Goal: Task Accomplishment & Management: Use online tool/utility

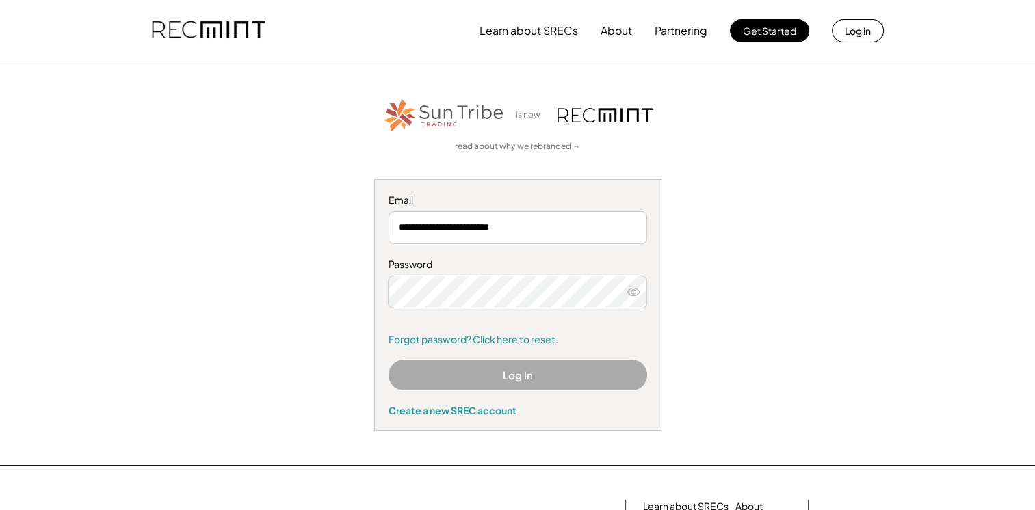
click at [524, 380] on button "Log In" at bounding box center [517, 375] width 258 height 31
click at [502, 373] on button "Log In" at bounding box center [517, 375] width 258 height 31
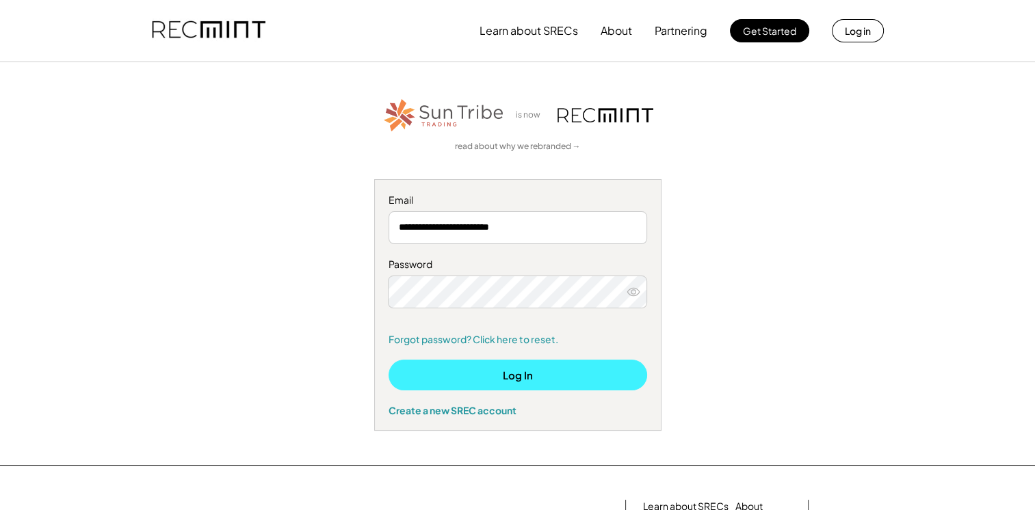
click at [482, 369] on button "Log In" at bounding box center [517, 375] width 258 height 31
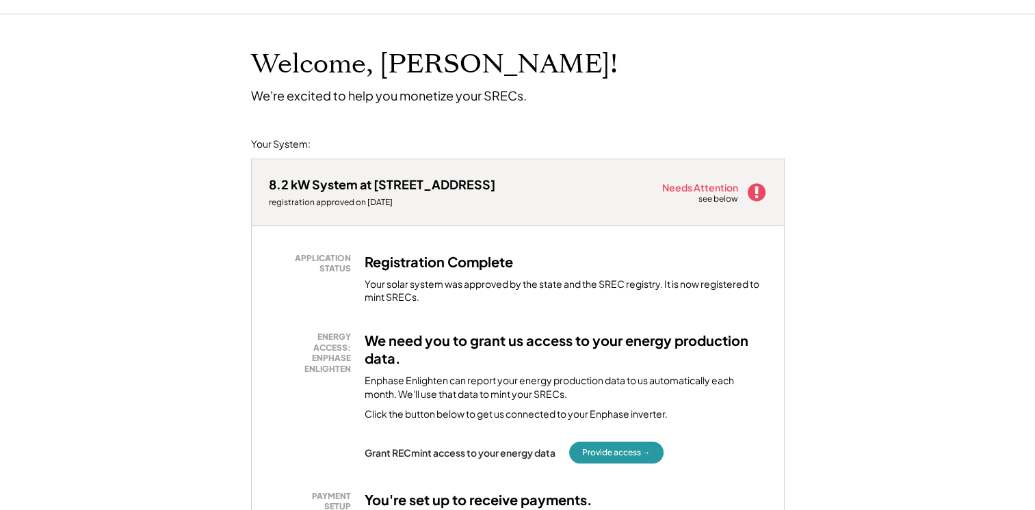
scroll to position [209, 0]
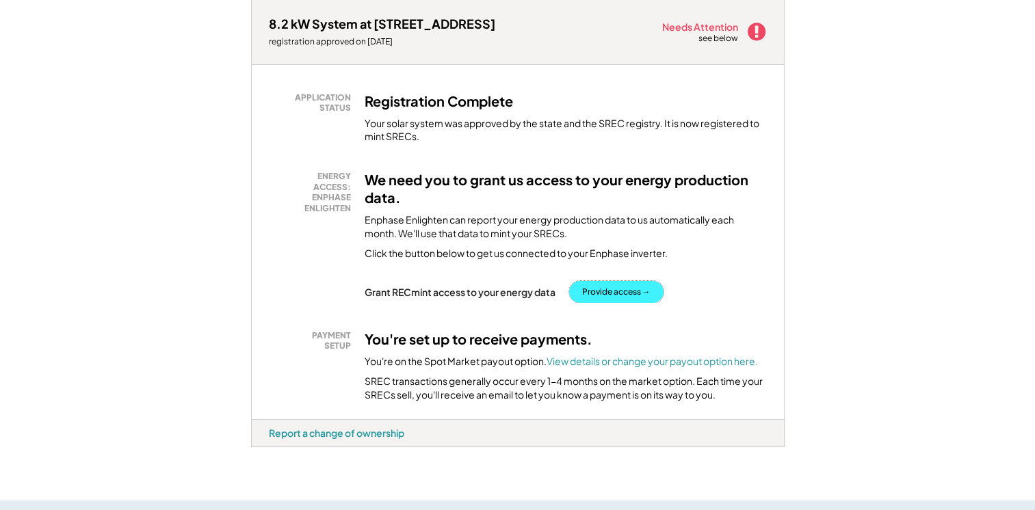
click at [629, 297] on button "Provide access →" at bounding box center [616, 292] width 94 height 22
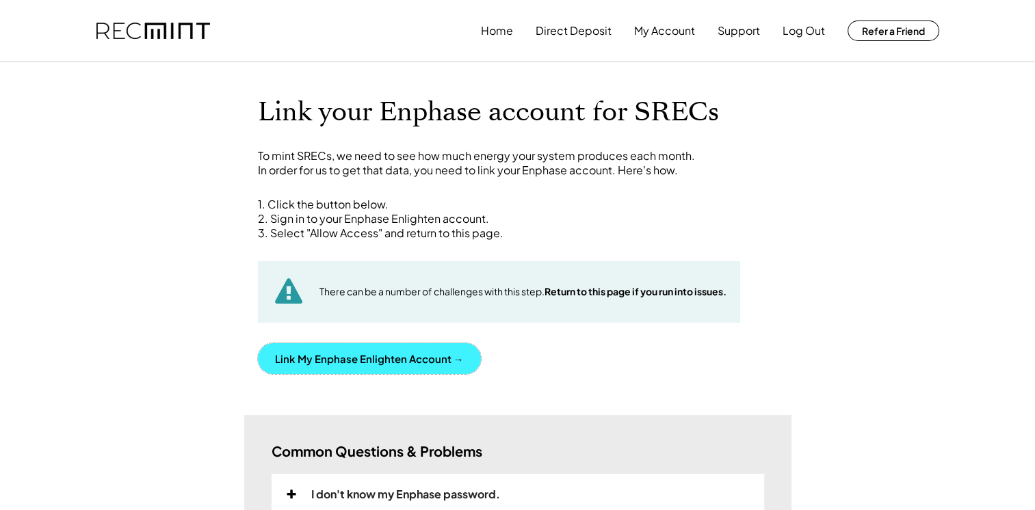
click at [376, 359] on button "Link My Enphase Enlighten Account →" at bounding box center [369, 358] width 223 height 31
